Goal: Task Accomplishment & Management: Use online tool/utility

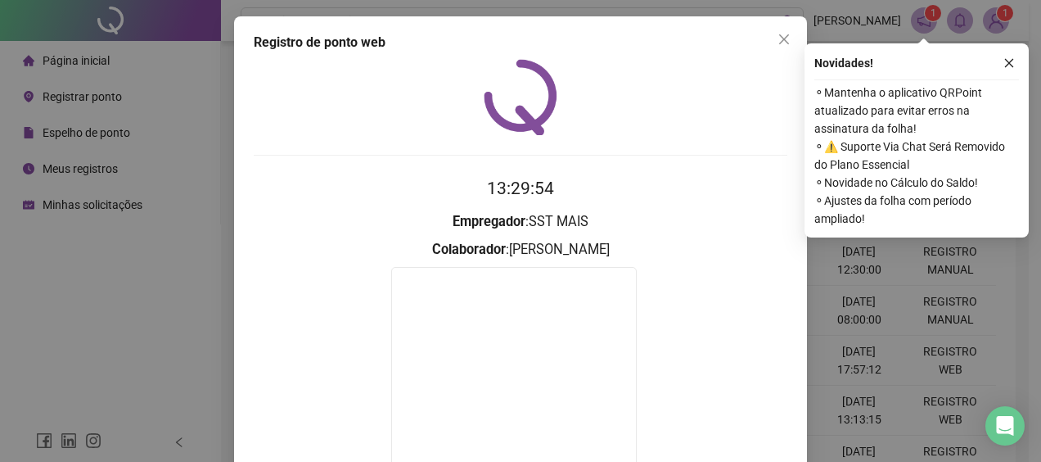
scroll to position [122, 0]
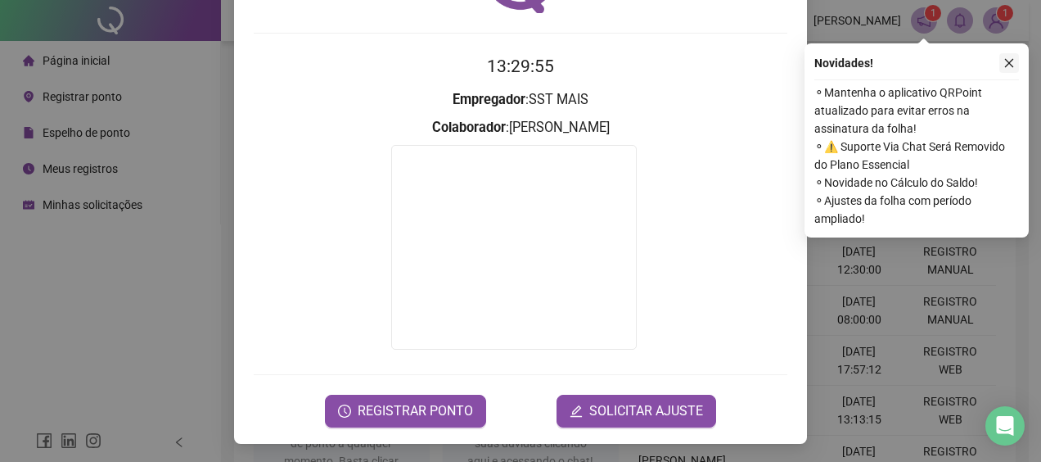
click at [1015, 68] on button "button" at bounding box center [1009, 63] width 20 height 20
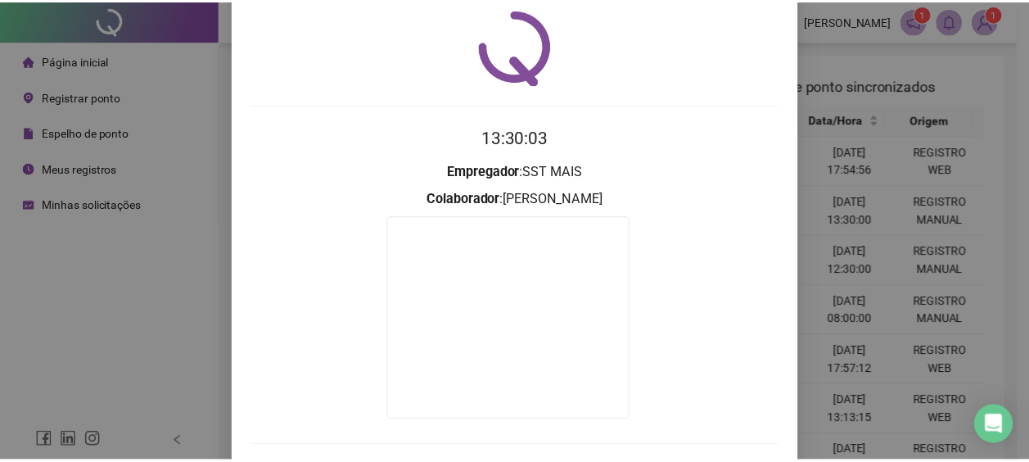
scroll to position [0, 0]
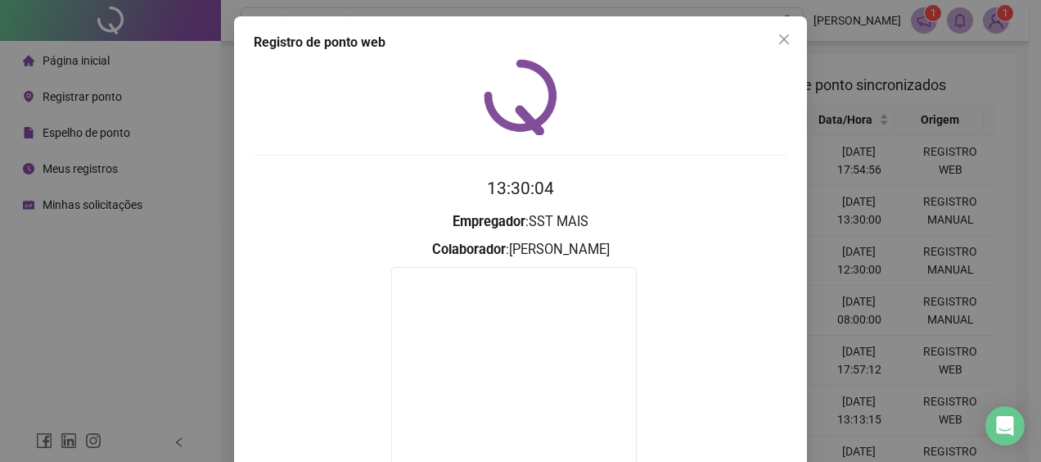
click at [779, 38] on icon "close" at bounding box center [784, 39] width 10 height 10
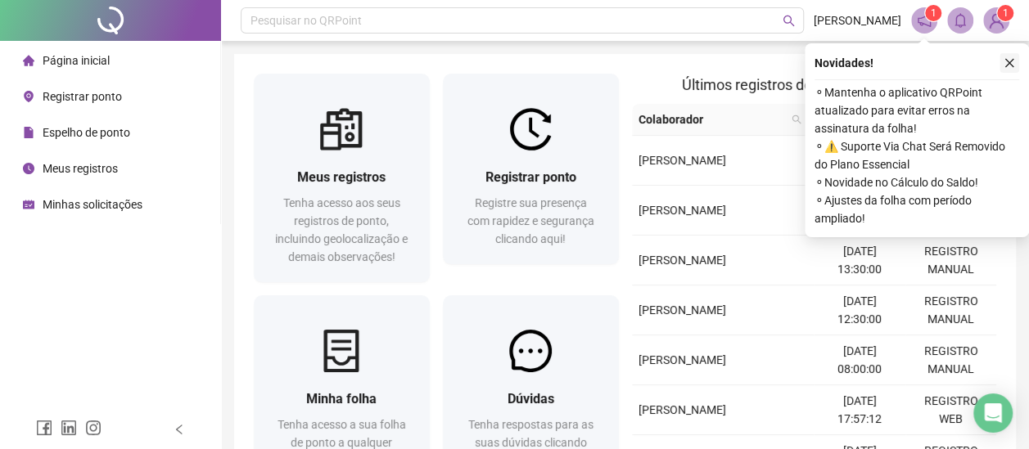
click at [1014, 64] on icon "close" at bounding box center [1009, 62] width 11 height 11
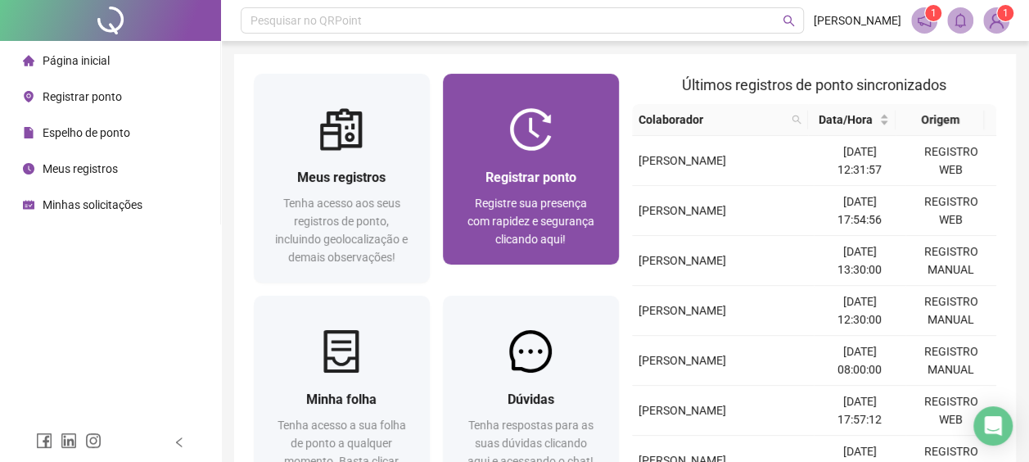
click at [538, 164] on div "Registrar ponto Registre sua presença com rapidez e segurança clicando aqui!" at bounding box center [531, 208] width 176 height 114
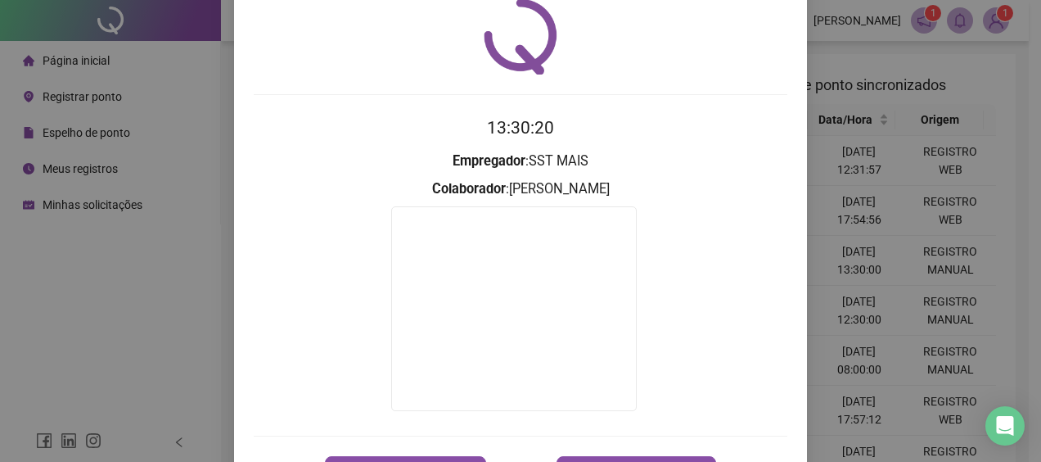
scroll to position [122, 0]
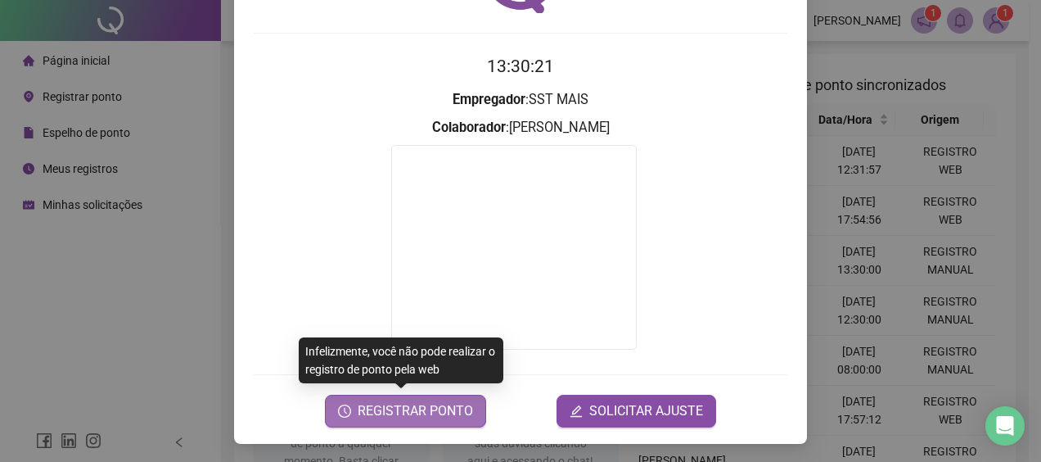
click at [421, 404] on span "REGISTRAR PONTO" at bounding box center [415, 411] width 115 height 20
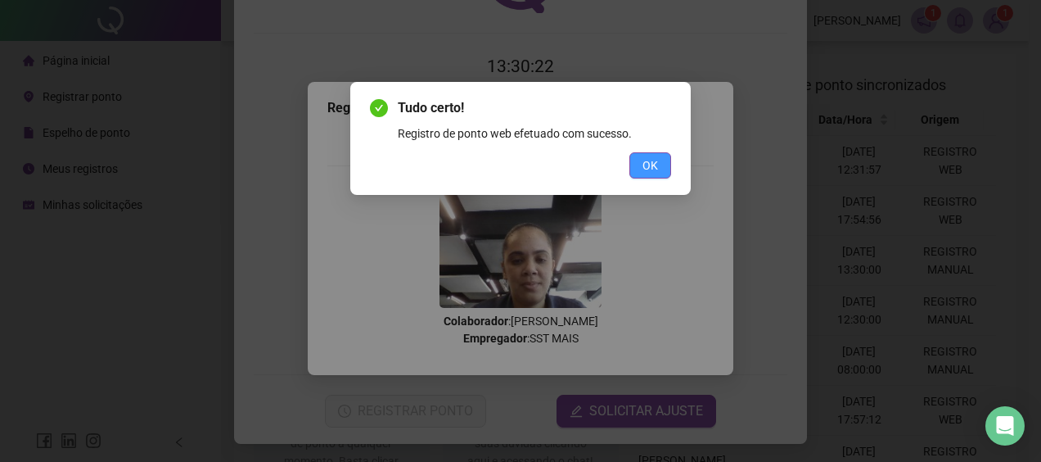
click at [643, 165] on span "OK" at bounding box center [651, 165] width 16 height 18
